Goal: Use online tool/utility: Utilize a website feature to perform a specific function

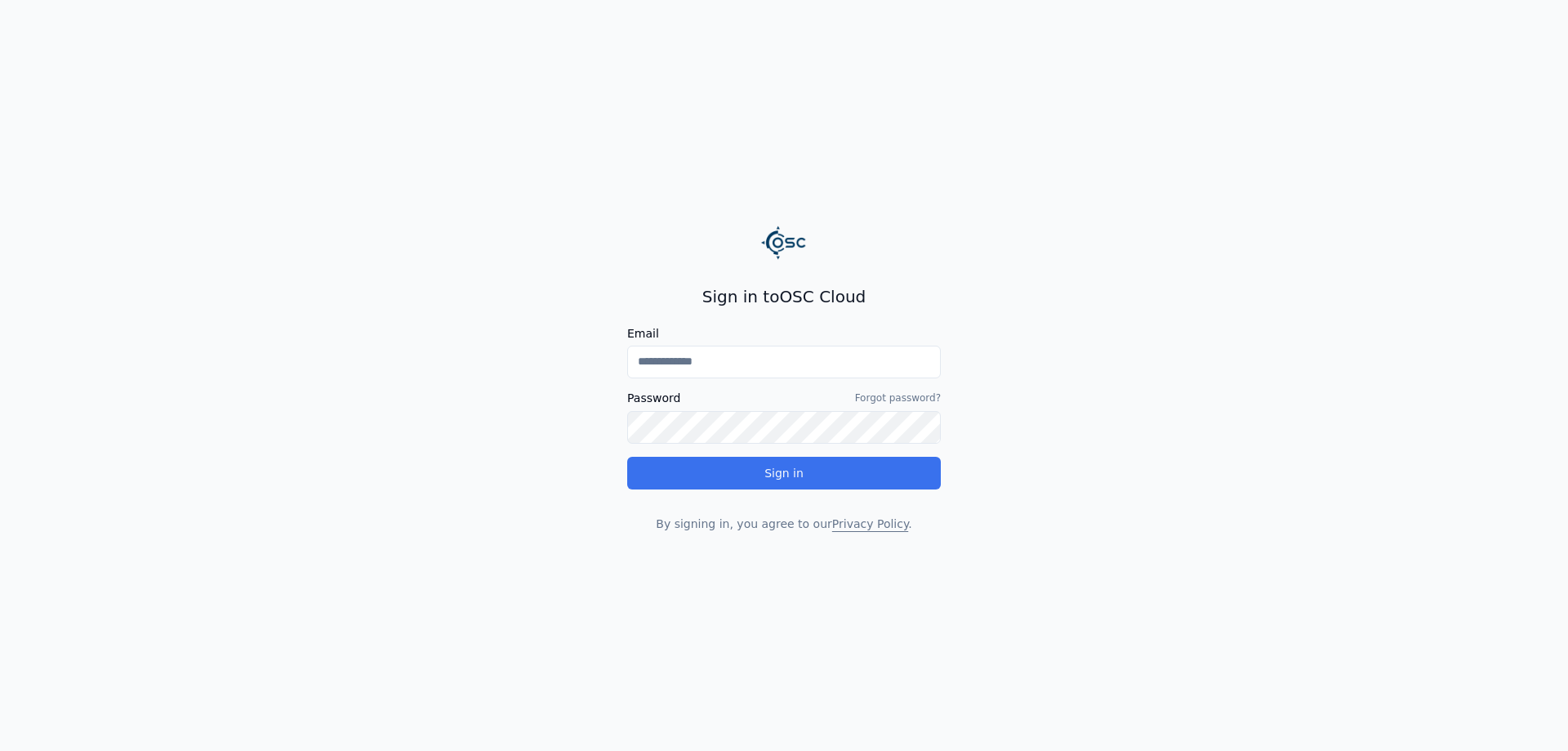
type input "**********"
click at [735, 469] on button "Sign in" at bounding box center [784, 473] width 313 height 33
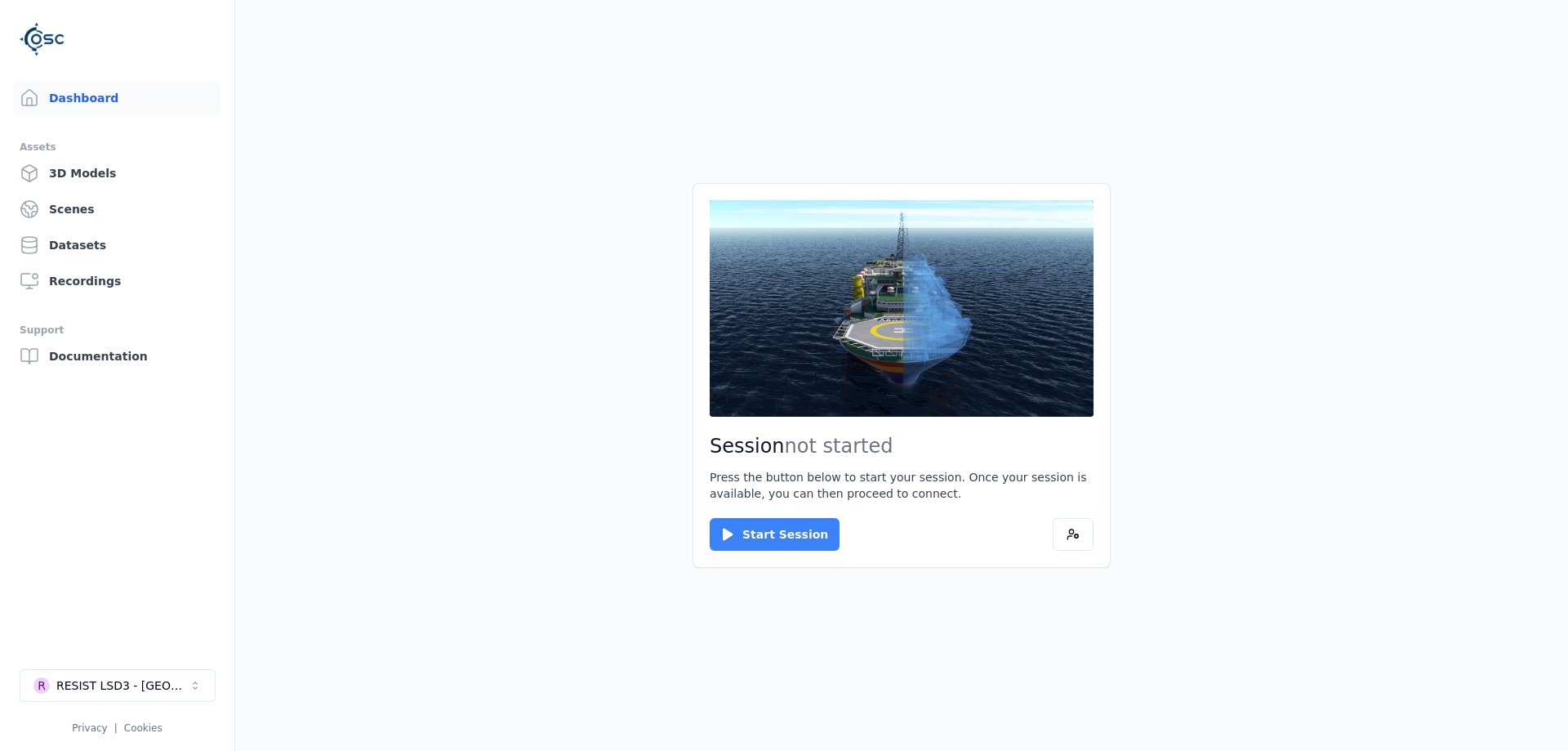
click at [741, 519] on button "Start Session" at bounding box center [774, 534] width 130 height 33
click at [798, 504] on div "Session ready for connection Your cloud session is ready. Please click the butt…" at bounding box center [902, 375] width 418 height 384
click at [741, 527] on button "Connect" at bounding box center [747, 534] width 75 height 33
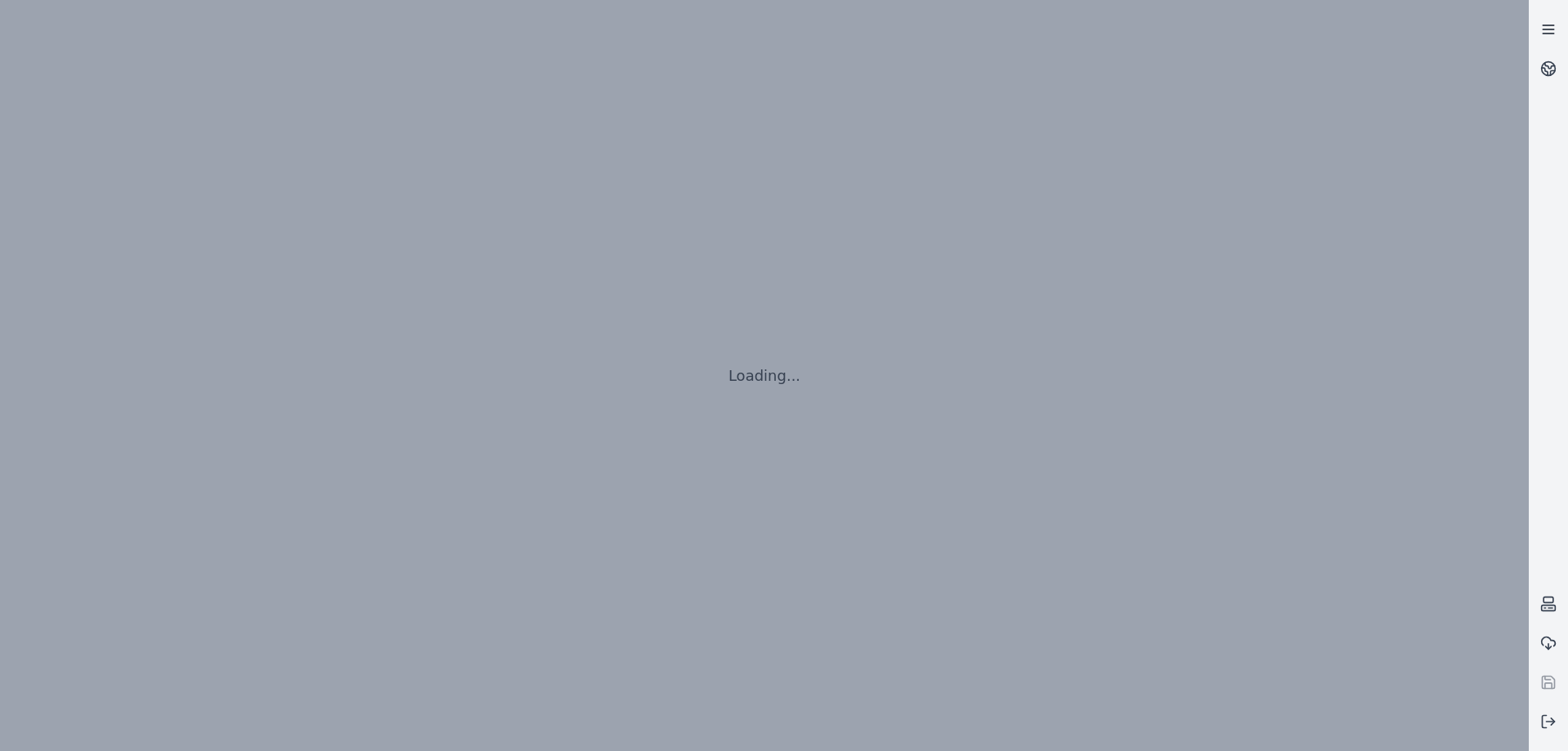
click at [1532, 30] on link at bounding box center [1549, 29] width 39 height 39
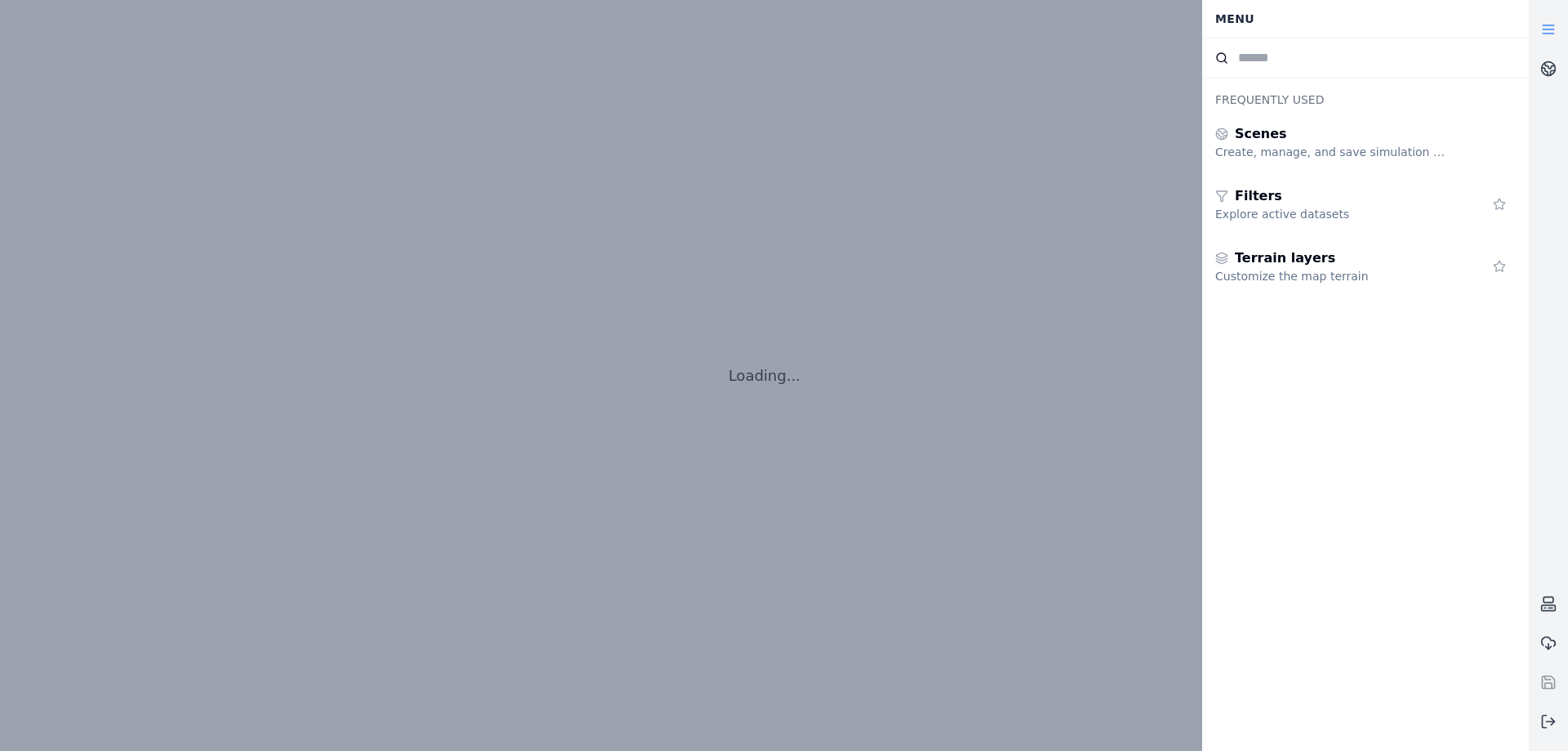
click at [1555, 28] on icon at bounding box center [1549, 29] width 17 height 17
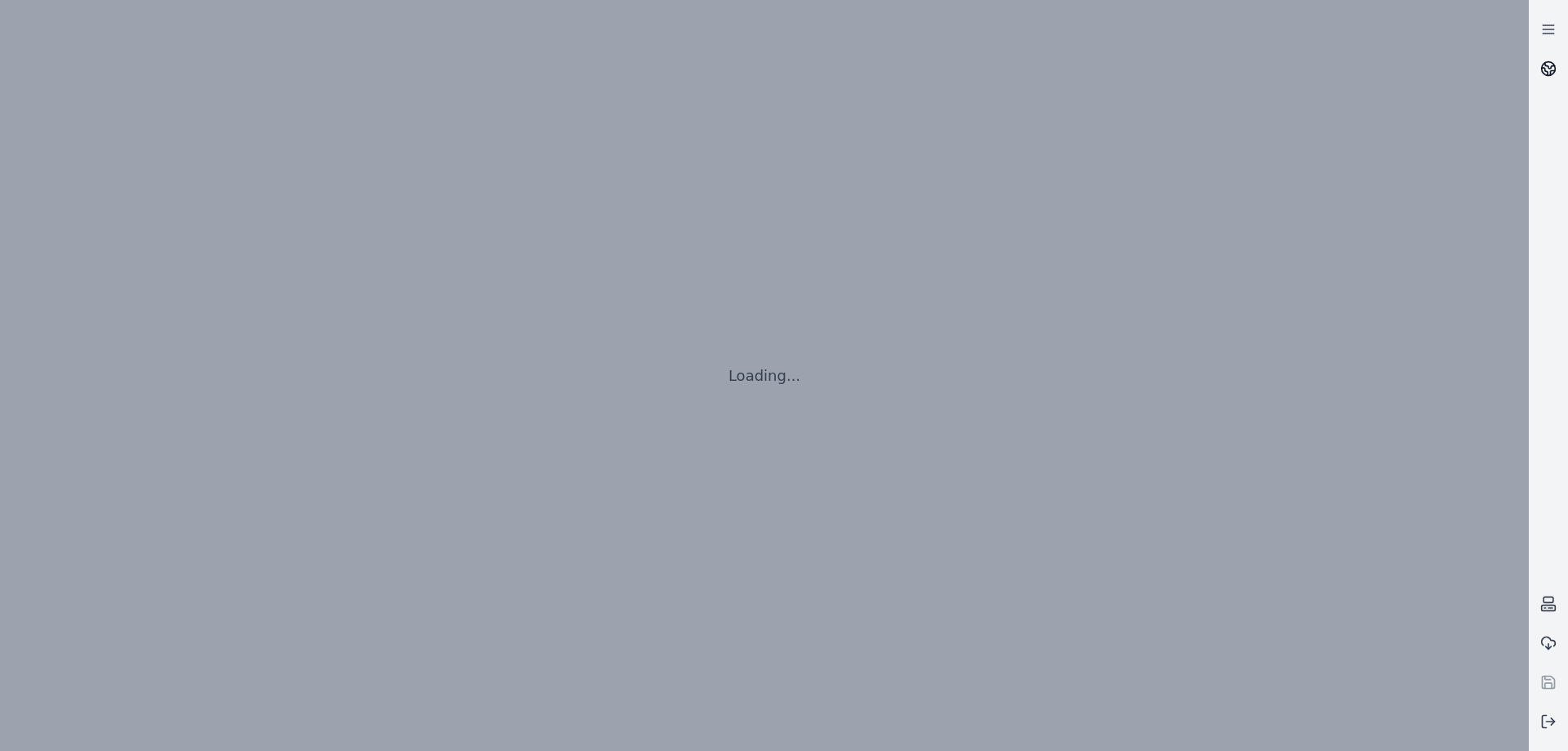
click at [1553, 64] on circle at bounding box center [1549, 69] width 14 height 14
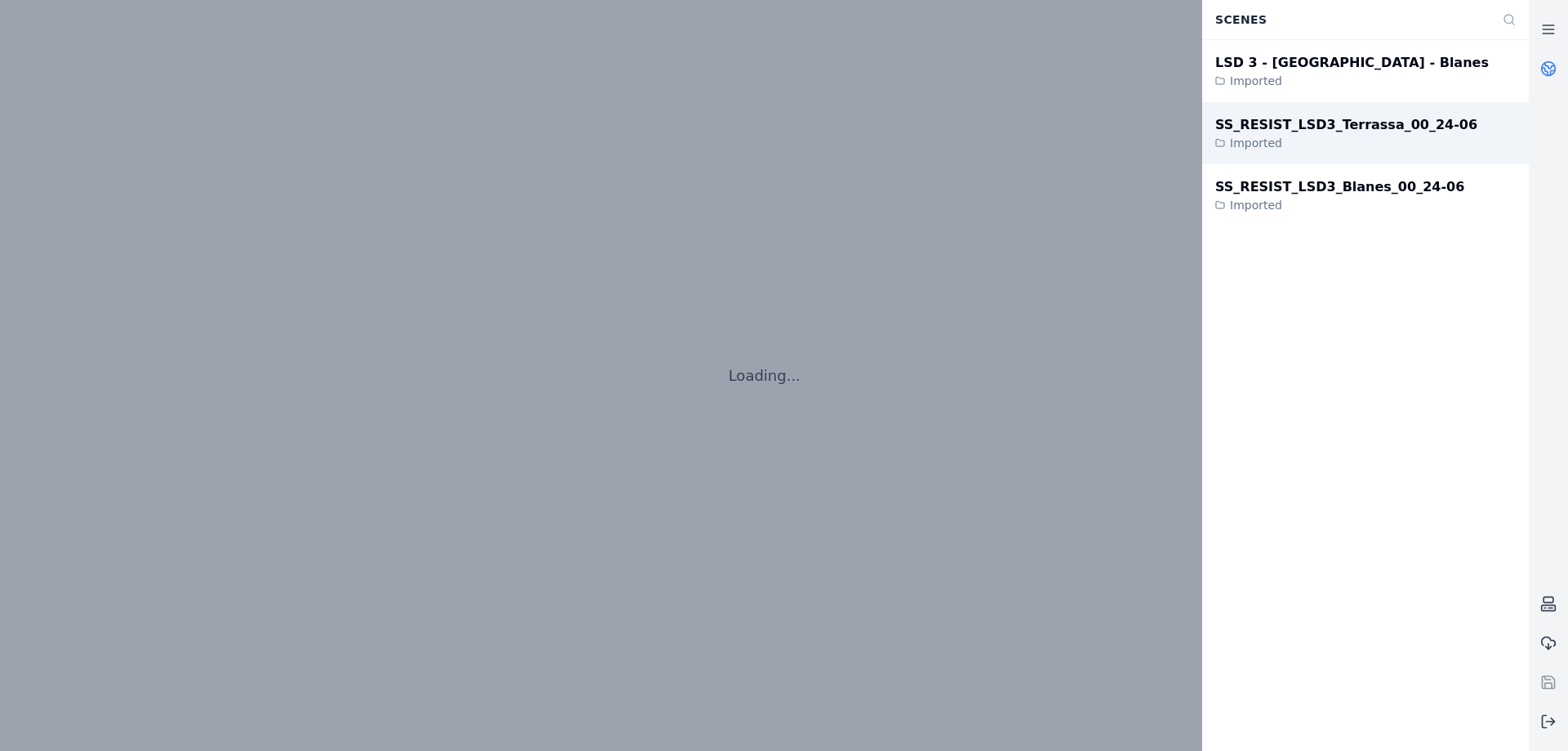
click at [1329, 132] on div "SS_RESIST_LSD3_Terrassa_00_24-06" at bounding box center [1347, 125] width 262 height 19
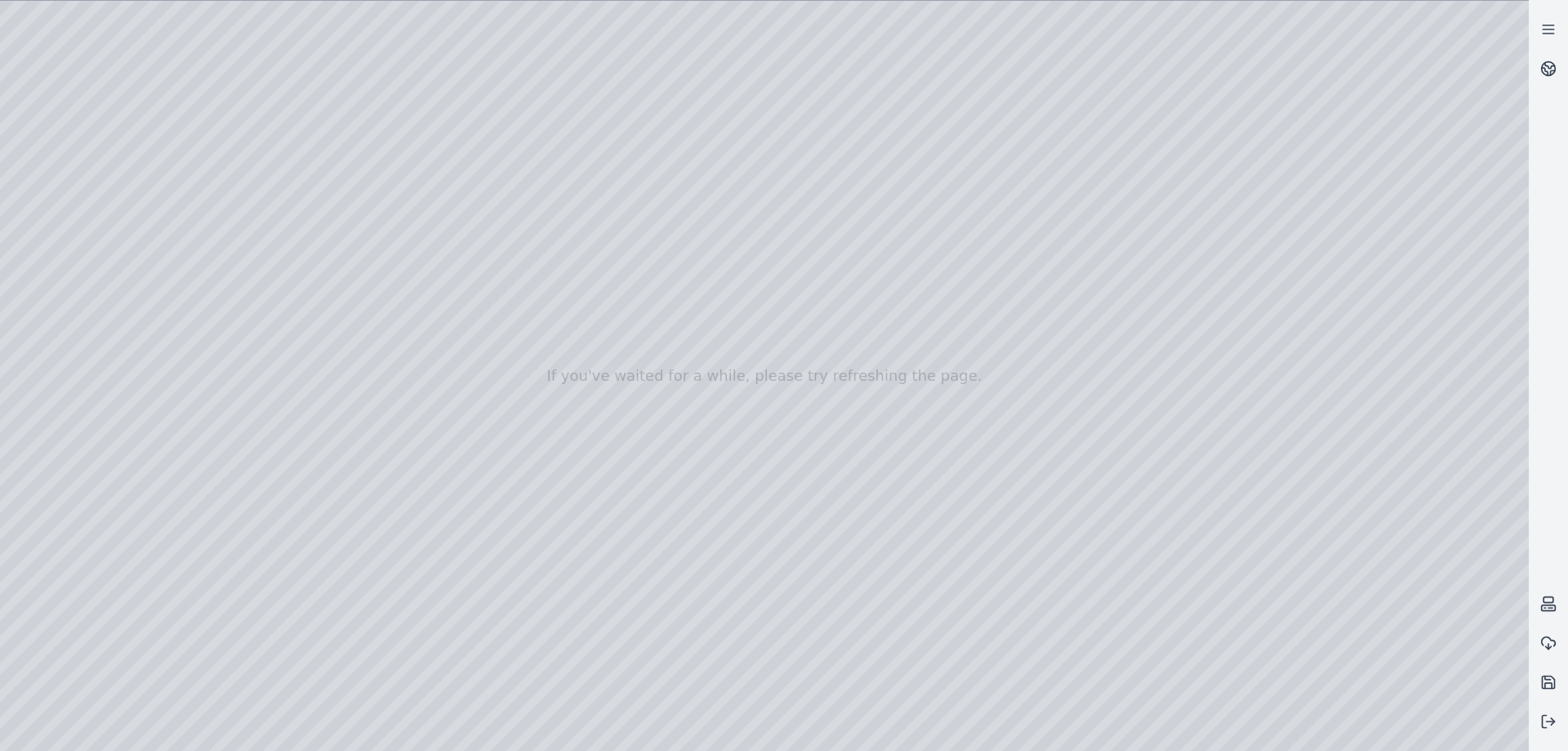
drag, startPoint x: 969, startPoint y: 273, endPoint x: 979, endPoint y: 387, distance: 114.4
drag, startPoint x: 1026, startPoint y: 452, endPoint x: 1160, endPoint y: 437, distance: 134.8
click at [1160, 435] on div at bounding box center [765, 376] width 1530 height 750
drag, startPoint x: 1158, startPoint y: 470, endPoint x: 1213, endPoint y: 493, distance: 59.6
drag, startPoint x: 1073, startPoint y: 502, endPoint x: 1134, endPoint y: 499, distance: 61.1
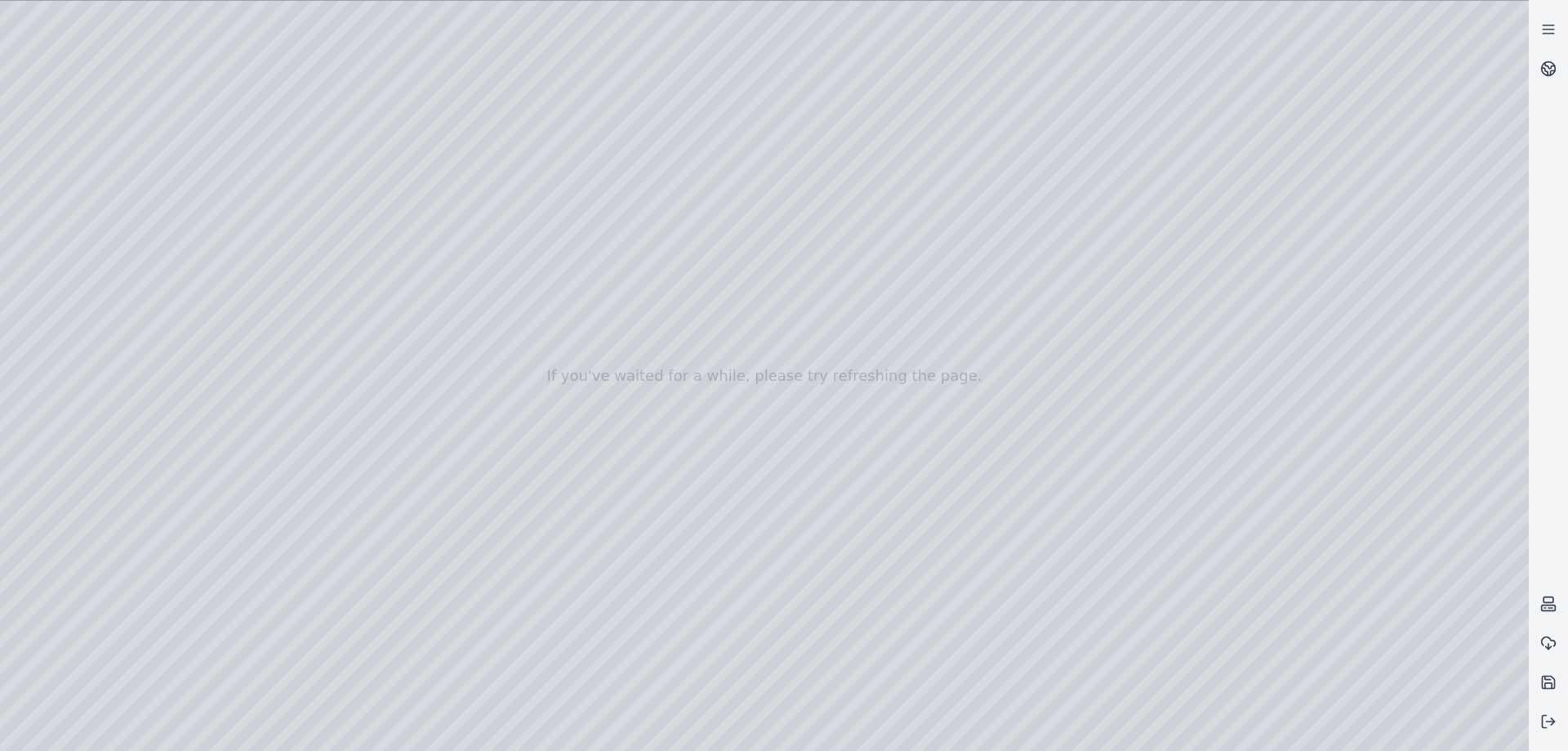
drag, startPoint x: 1138, startPoint y: 229, endPoint x: 1059, endPoint y: 231, distance: 79.0
drag, startPoint x: 1059, startPoint y: 231, endPoint x: 1167, endPoint y: 233, distance: 108.0
